Goal: Navigation & Orientation: Find specific page/section

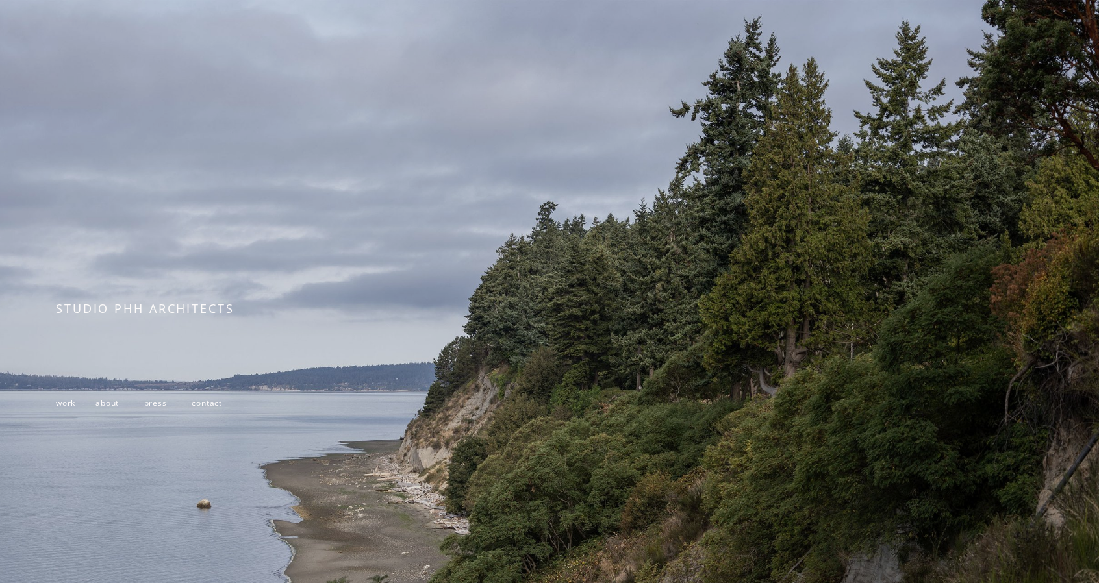
click at [70, 408] on span "work" at bounding box center [65, 403] width 19 height 11
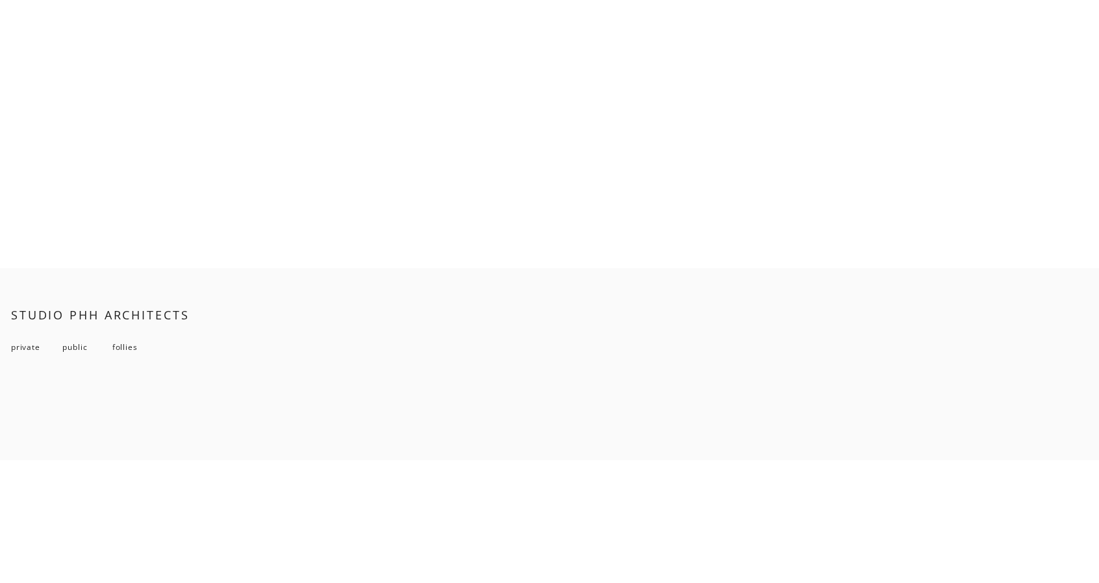
scroll to position [10411, 0]
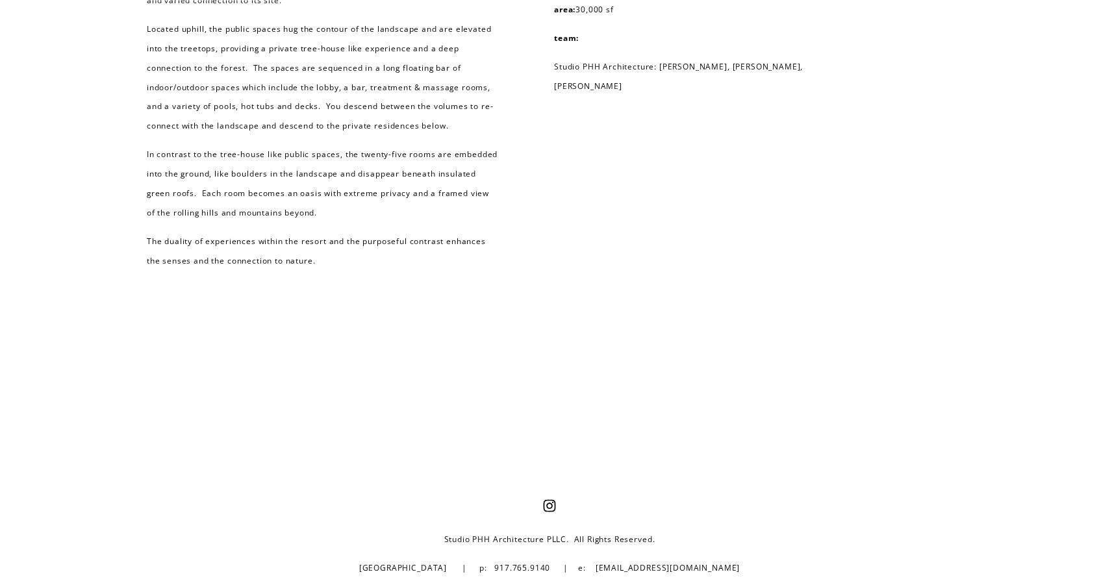
scroll to position [2589, 0]
